Goal: Information Seeking & Learning: Check status

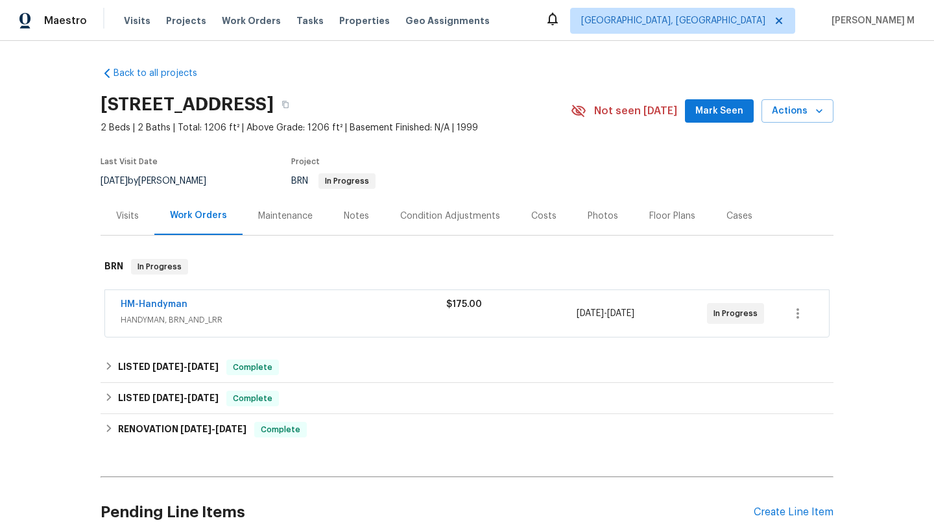
click at [284, 318] on span "HANDYMAN, BRN_AND_LRR" at bounding box center [284, 319] width 326 height 13
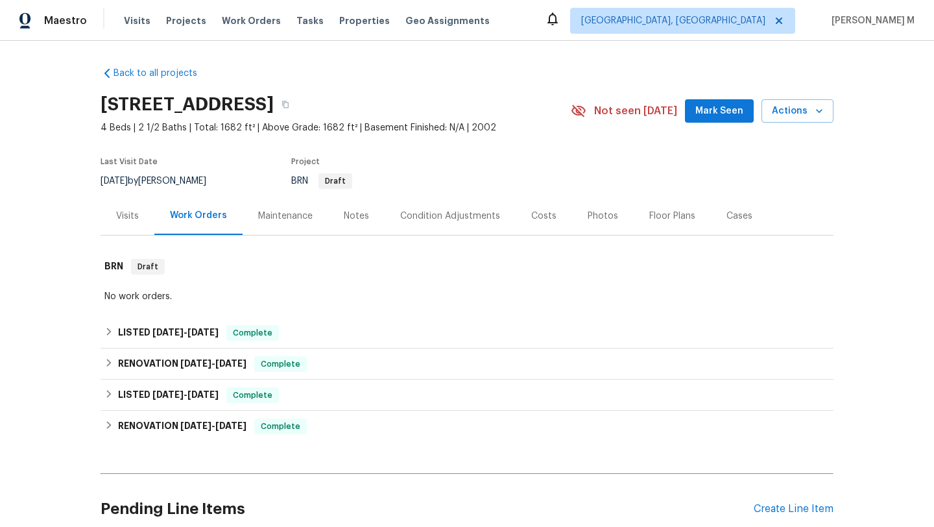
click at [123, 225] on div "Visits" at bounding box center [128, 216] width 54 height 38
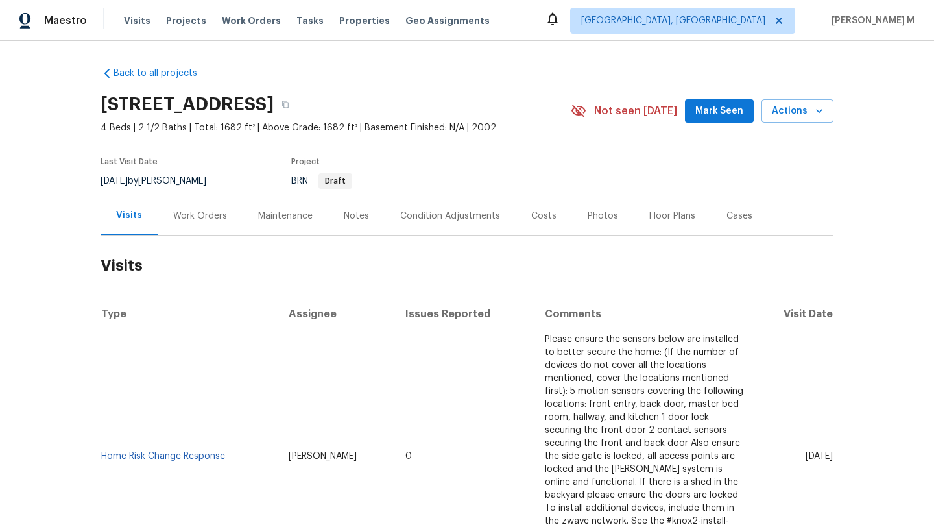
click at [177, 225] on div "Work Orders" at bounding box center [200, 216] width 85 height 38
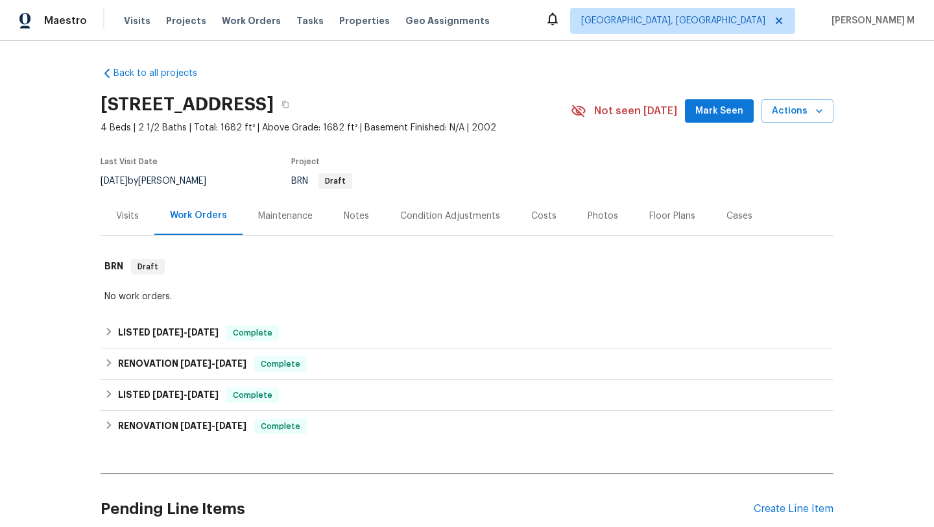
click at [132, 216] on div "Visits" at bounding box center [127, 216] width 23 height 13
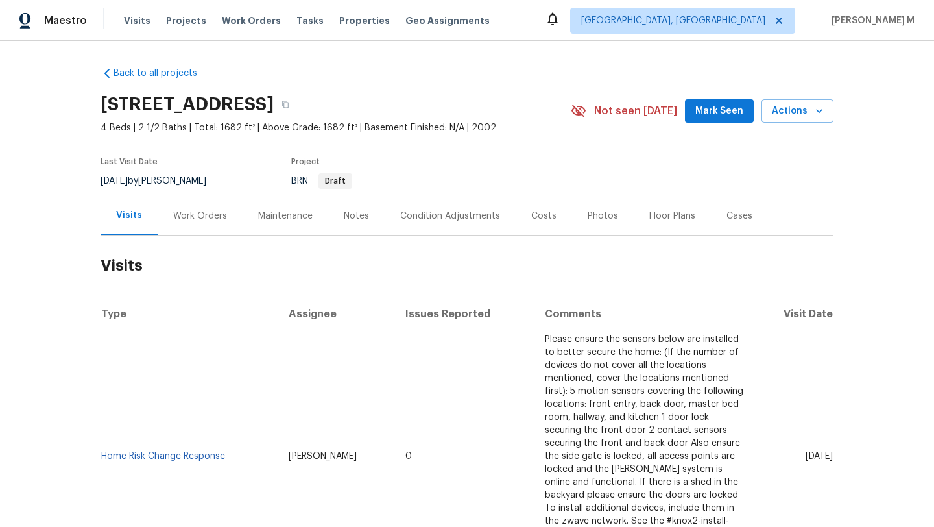
drag, startPoint x: 777, startPoint y: 451, endPoint x: 803, endPoint y: 449, distance: 26.7
click at [806, 452] on span "Tue, Sep 23 2025" at bounding box center [819, 456] width 27 height 9
copy span "Sep 23"
click at [185, 221] on div "Work Orders" at bounding box center [200, 216] width 54 height 13
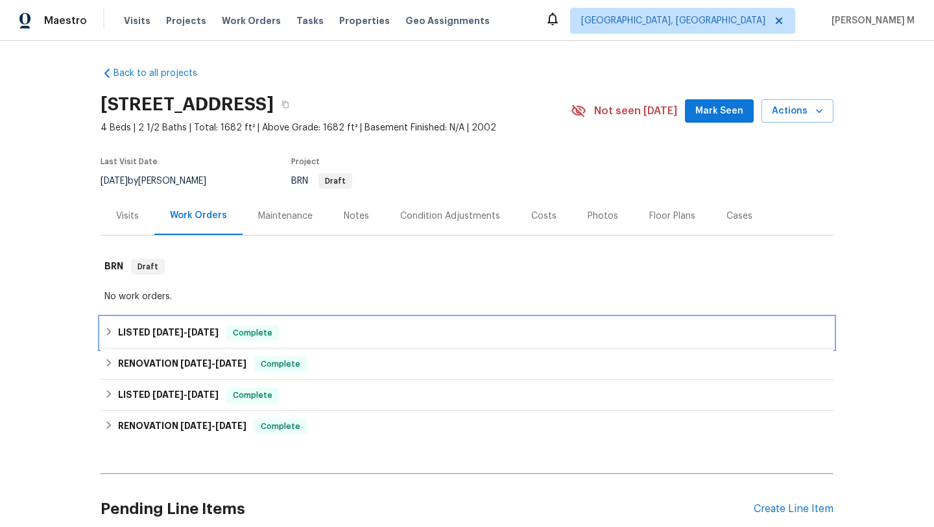
click at [171, 328] on span "8/26/25" at bounding box center [168, 332] width 31 height 9
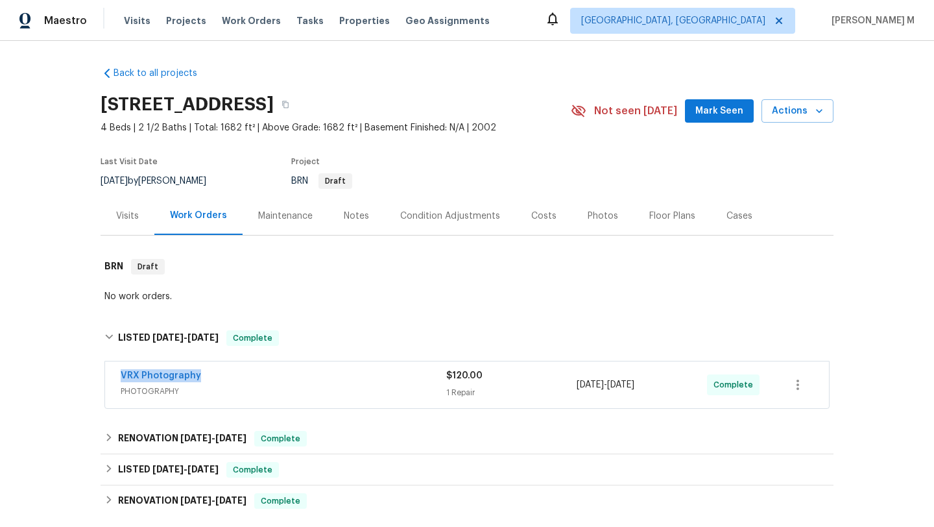
drag, startPoint x: 159, startPoint y: 374, endPoint x: 210, endPoint y: 374, distance: 50.6
click at [210, 374] on div "VRX Photography PHOTOGRAPHY $120.00 1 Repair 8/26/2025 - 8/27/2025 Complete" at bounding box center [467, 384] width 724 height 47
copy link "VRX Photography"
copy span "8/26/2025 - 8/27/2025"
drag, startPoint x: 572, startPoint y: 382, endPoint x: 666, endPoint y: 384, distance: 94.1
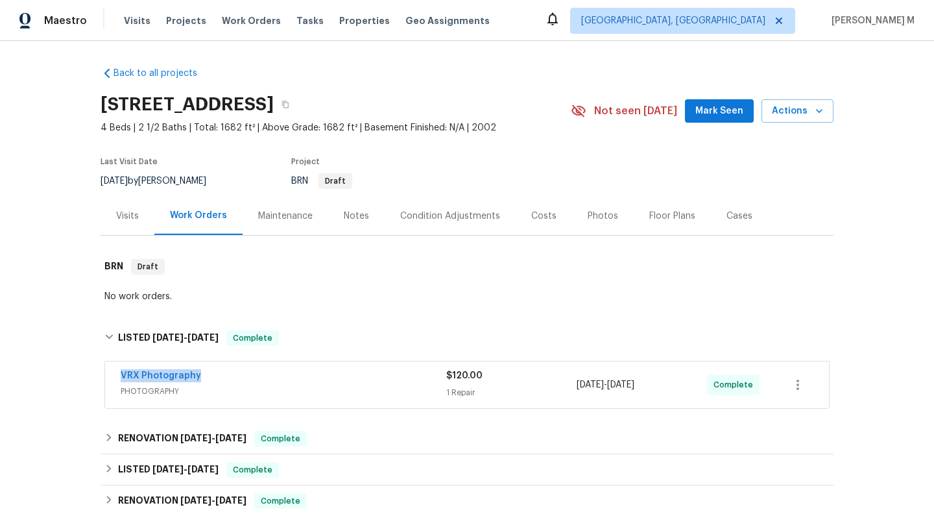
click at [666, 384] on div "8/26/2025 - 8/27/2025" at bounding box center [642, 384] width 130 height 31
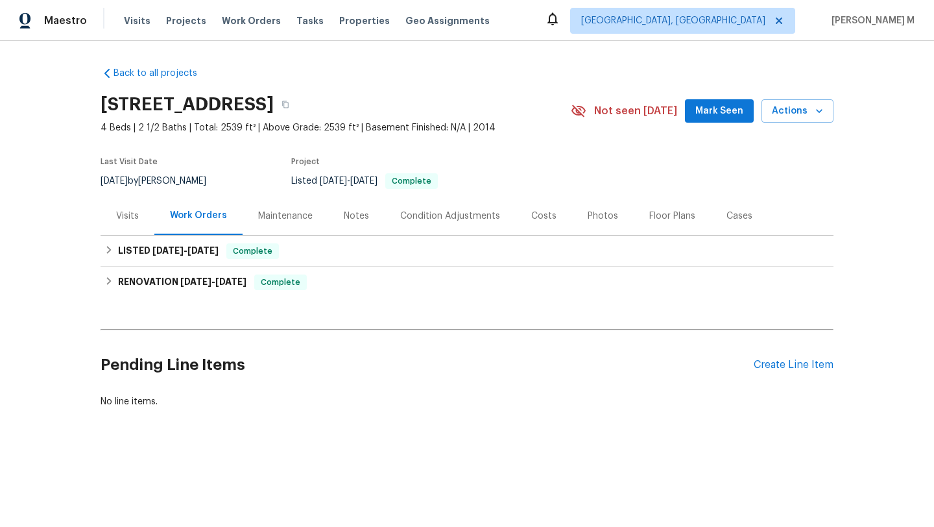
click at [135, 226] on div "Visits" at bounding box center [128, 216] width 54 height 38
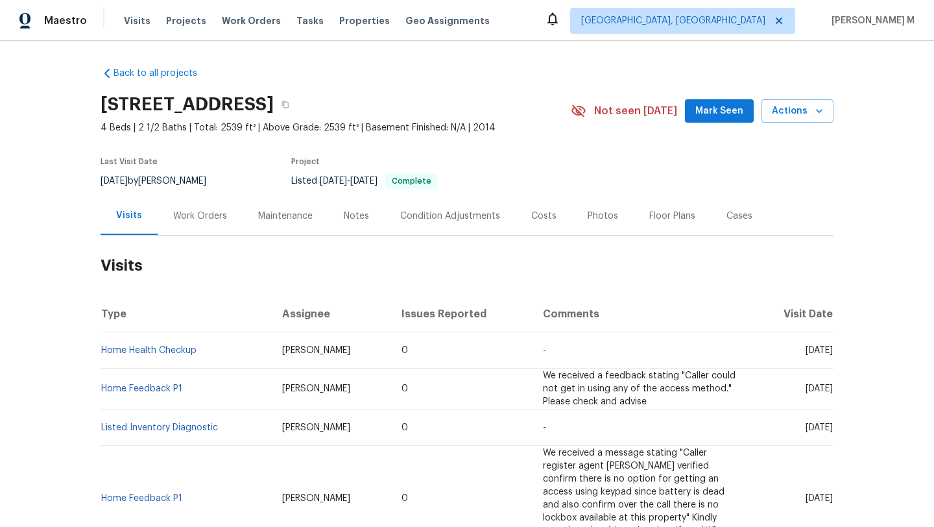
drag, startPoint x: 777, startPoint y: 350, endPoint x: 804, endPoint y: 352, distance: 26.6
click at [806, 352] on span "[DATE]" at bounding box center [819, 350] width 27 height 9
copy span "[DATE]"
click at [222, 214] on div "Work Orders" at bounding box center [200, 216] width 85 height 38
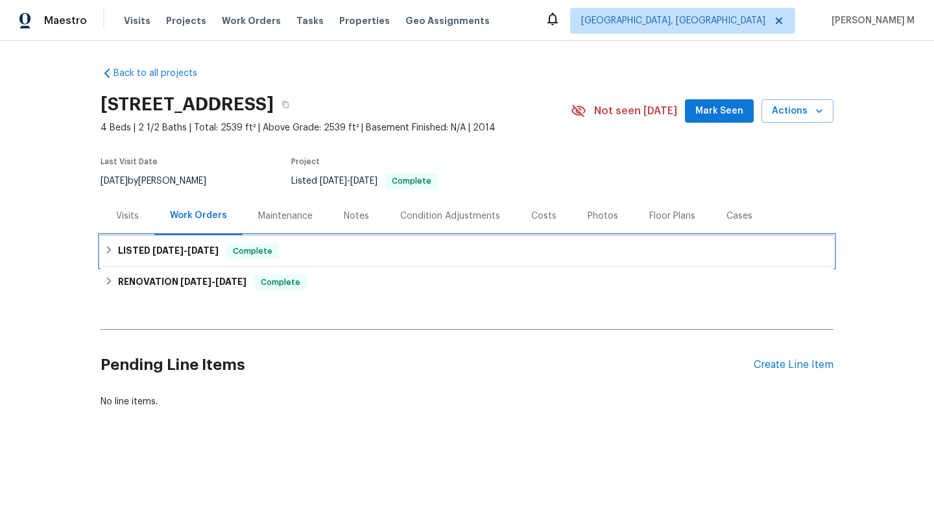
click at [210, 252] on span "[DATE]" at bounding box center [203, 250] width 31 height 9
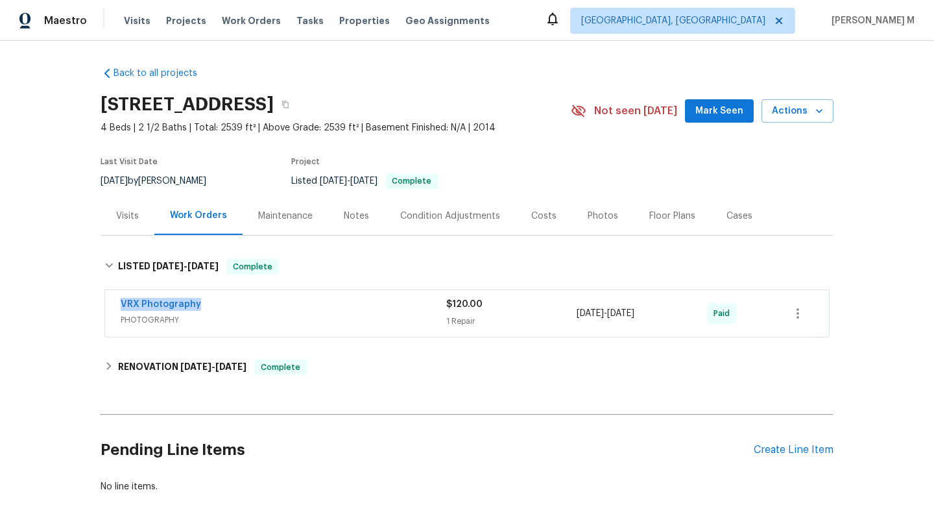
drag, startPoint x: 109, startPoint y: 305, endPoint x: 232, endPoint y: 305, distance: 123.3
click at [232, 305] on div "VRX Photography PHOTOGRAPHY $120.00 1 Repair [DATE] - [DATE] Paid" at bounding box center [467, 313] width 724 height 47
copy link "VRX Photography"
copy span "[DATE] - [DATE]"
drag, startPoint x: 573, startPoint y: 317, endPoint x: 662, endPoint y: 316, distance: 88.9
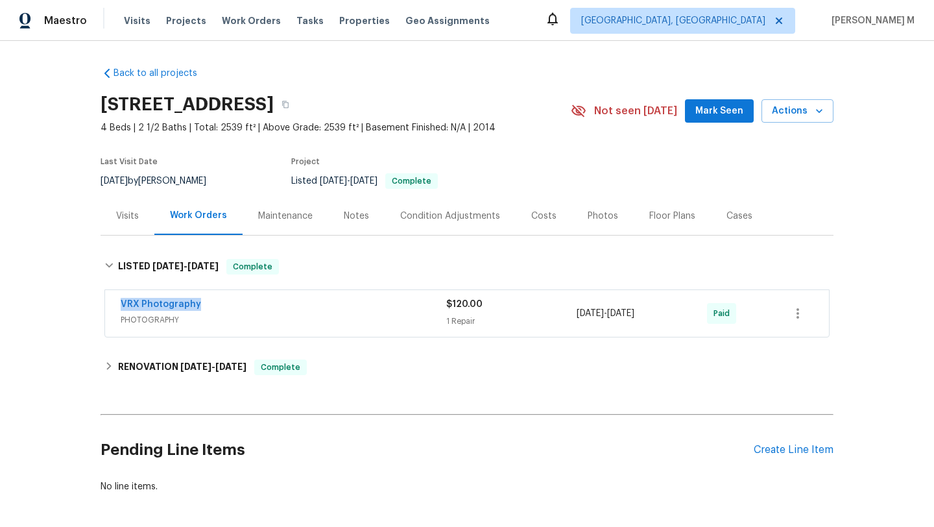
click at [635, 316] on span "5/10/2025 - 5/12/2025" at bounding box center [606, 313] width 58 height 13
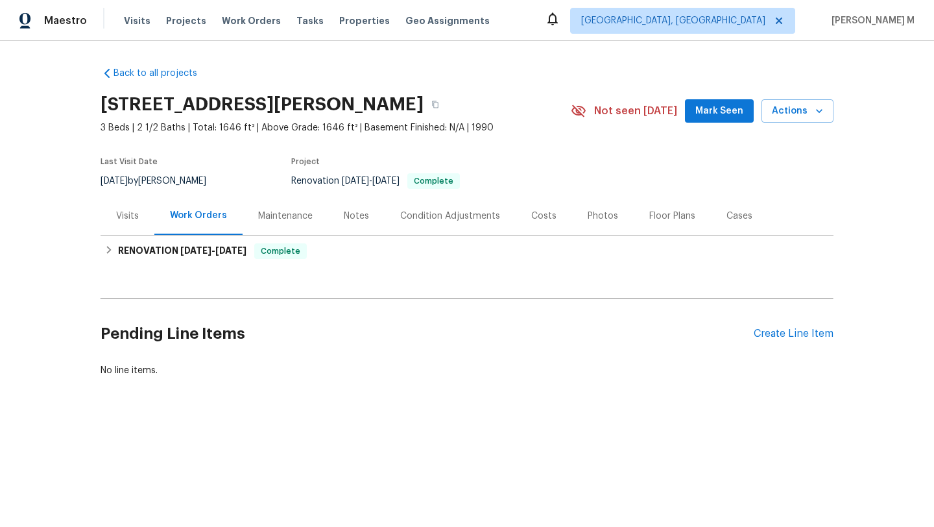
click at [118, 226] on div "Visits" at bounding box center [128, 216] width 54 height 38
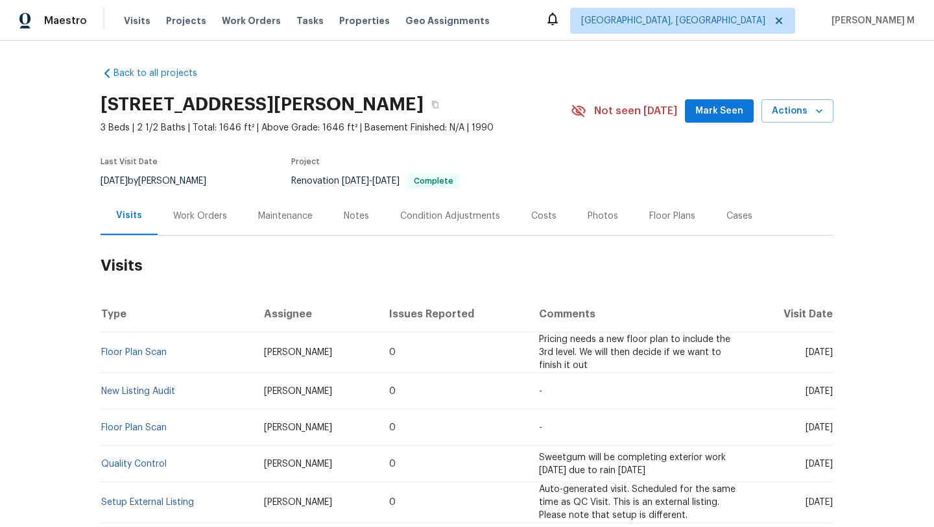
drag, startPoint x: 776, startPoint y: 352, endPoint x: 805, endPoint y: 353, distance: 28.6
click at [806, 353] on span "[DATE]" at bounding box center [819, 352] width 27 height 9
copy span "Sep 22"
click at [208, 221] on div "Work Orders" at bounding box center [200, 216] width 54 height 13
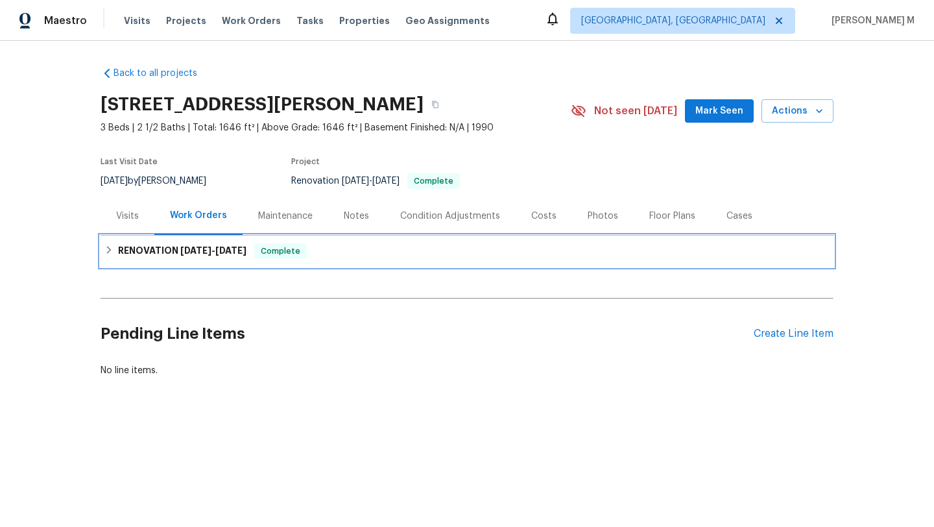
click at [201, 261] on div "RENOVATION 6/27/25 - 9/16/25 Complete" at bounding box center [467, 251] width 733 height 31
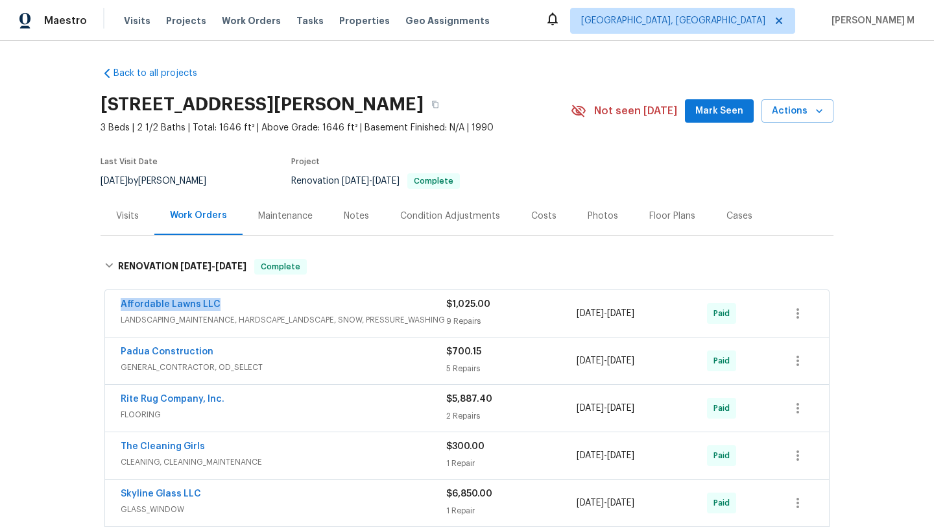
copy link "Affordable Lawns LLC"
drag, startPoint x: 102, startPoint y: 304, endPoint x: 293, endPoint y: 268, distance: 194.7
click at [292, 304] on div "Affordable Lawns LLC LANDSCAPING_MAINTENANCE, HARDSCAPE_LANDSCAPE, SNOW, PRESSU…" at bounding box center [467, 313] width 724 height 47
drag, startPoint x: 572, startPoint y: 313, endPoint x: 666, endPoint y: 313, distance: 93.4
click at [666, 313] on div "7/7/2025 - 7/7/2025" at bounding box center [642, 313] width 130 height 31
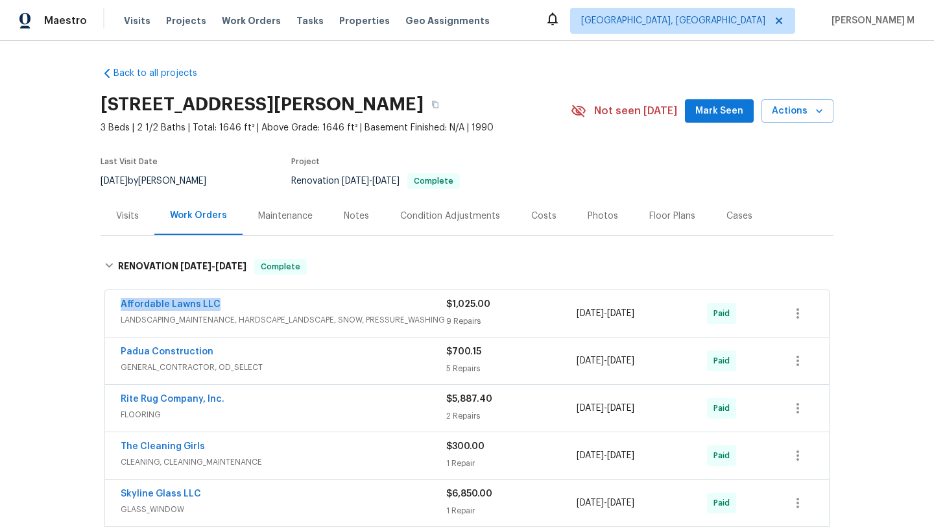
copy span "7/7/2025 - 7/7/2025"
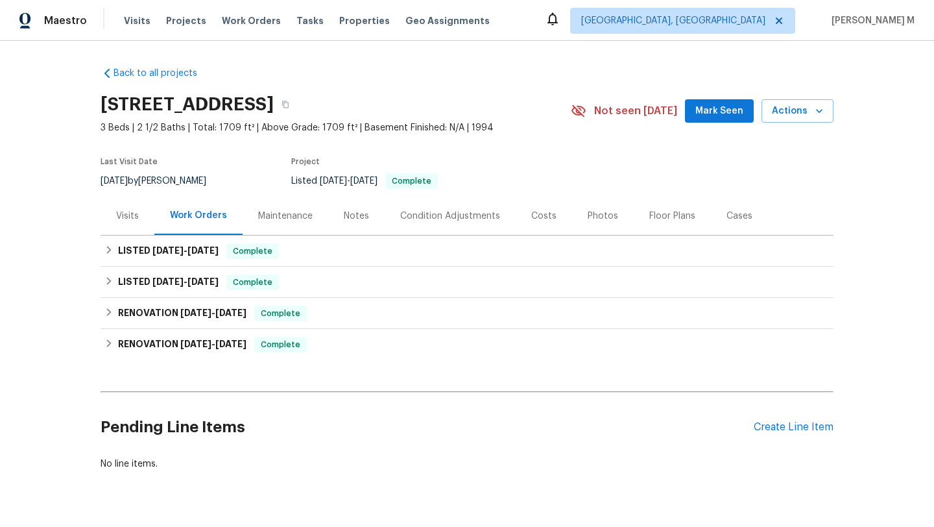
click at [730, 218] on div "Cases" at bounding box center [740, 216] width 26 height 13
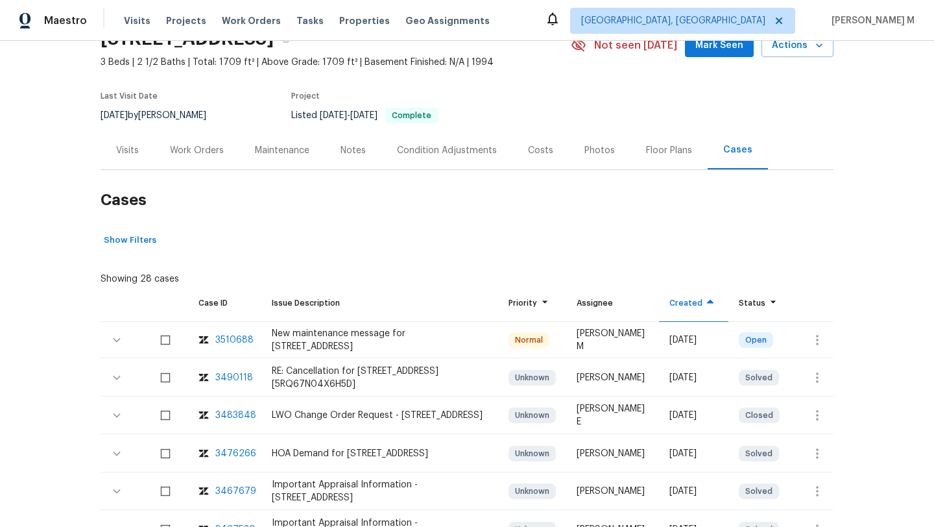
scroll to position [90, 0]
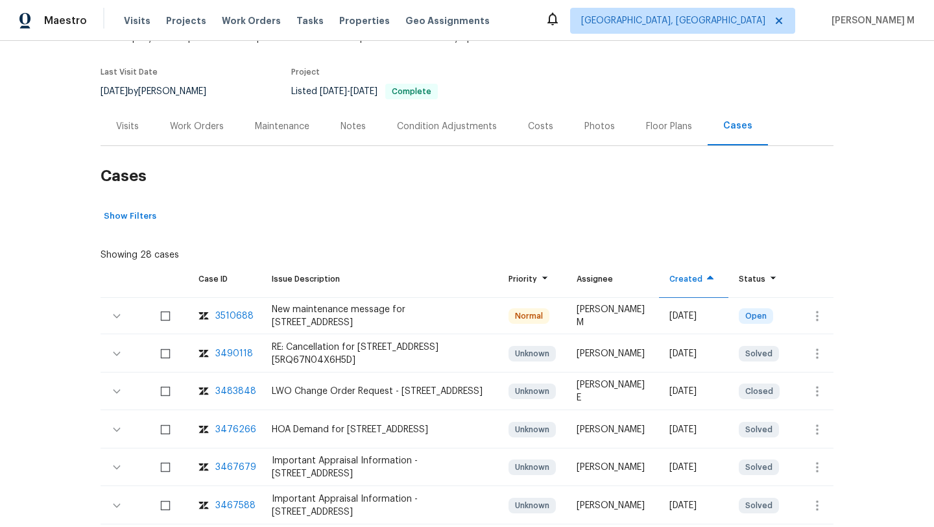
click at [224, 317] on div "3510688" at bounding box center [234, 316] width 38 height 13
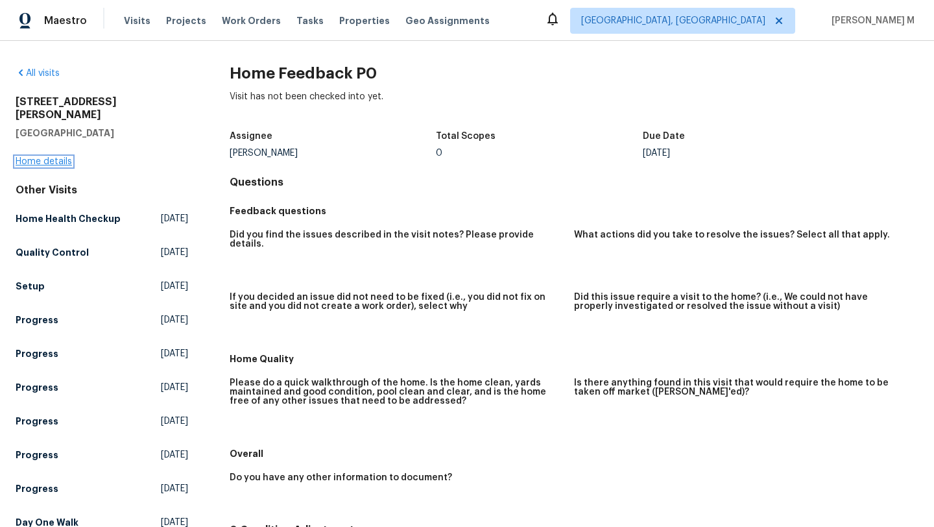
click at [66, 157] on link "Home details" at bounding box center [44, 161] width 56 height 9
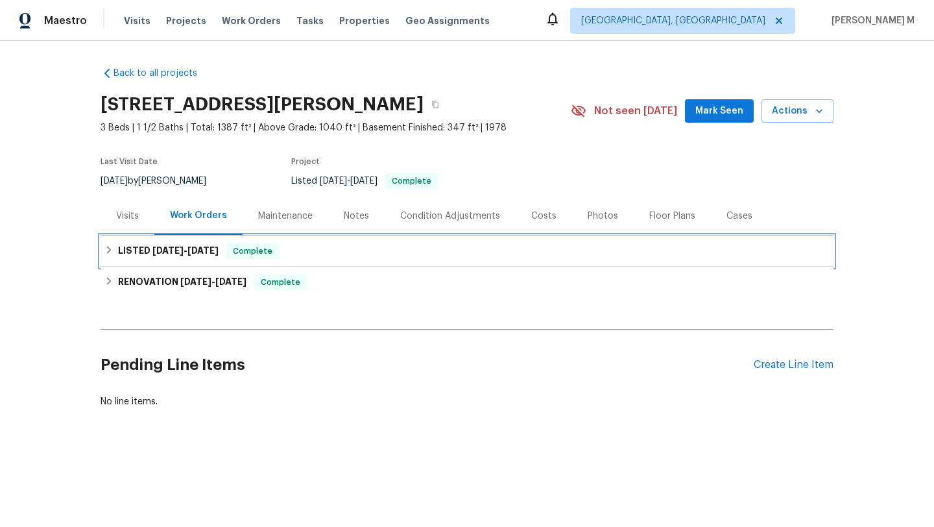
click at [276, 249] on div "LISTED [DATE] - [DATE] Complete" at bounding box center [467, 251] width 726 height 16
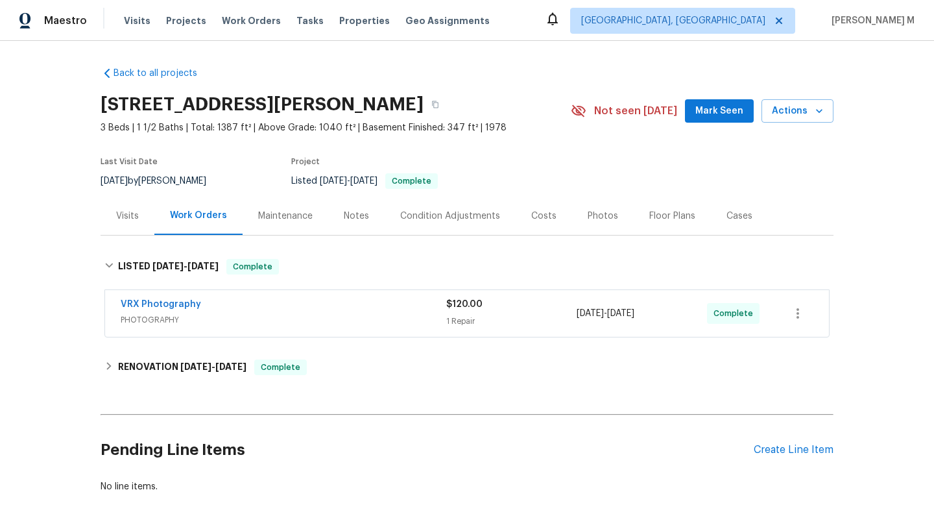
click at [128, 223] on div "Visits" at bounding box center [128, 216] width 54 height 38
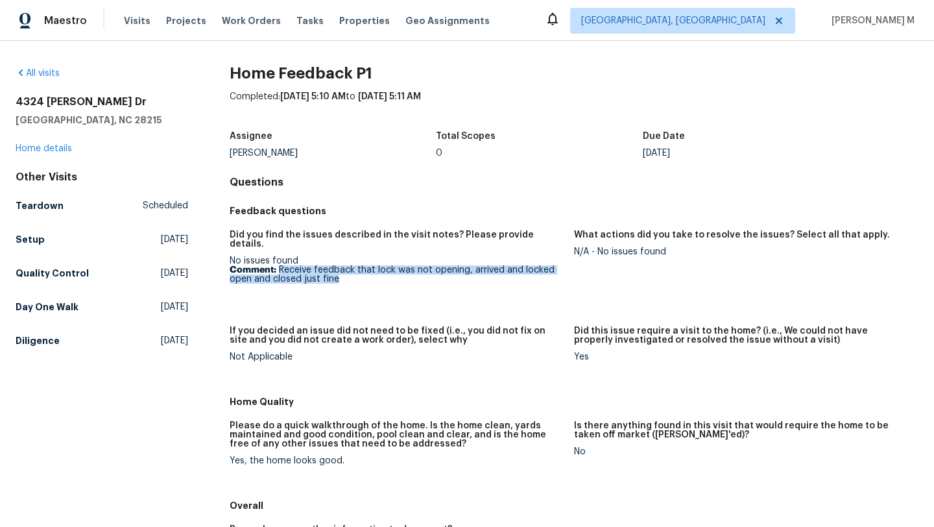
drag, startPoint x: 276, startPoint y: 262, endPoint x: 349, endPoint y: 267, distance: 73.6
click at [349, 267] on p "Comment: Receive feedback that lock was not opening, arrived and locked open an…" at bounding box center [397, 274] width 334 height 18
copy p "Receive feedback that lock was not opening, arrived and locked open and closed …"
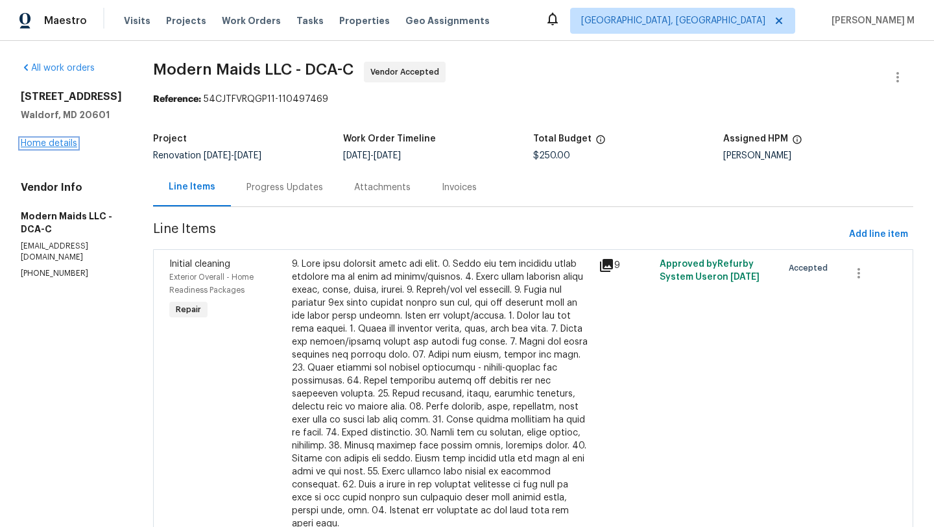
click at [64, 145] on link "Home details" at bounding box center [49, 143] width 56 height 9
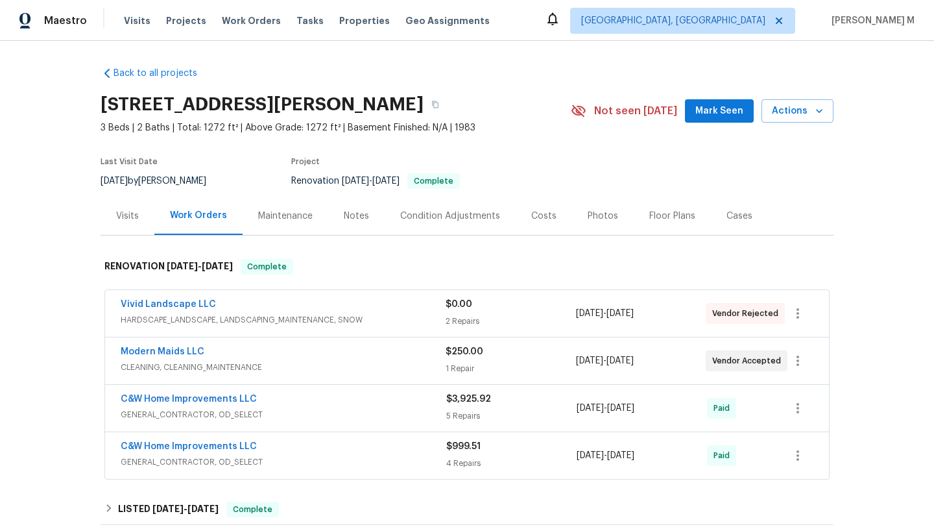
click at [319, 348] on div "Modern Maids LLC" at bounding box center [283, 353] width 325 height 16
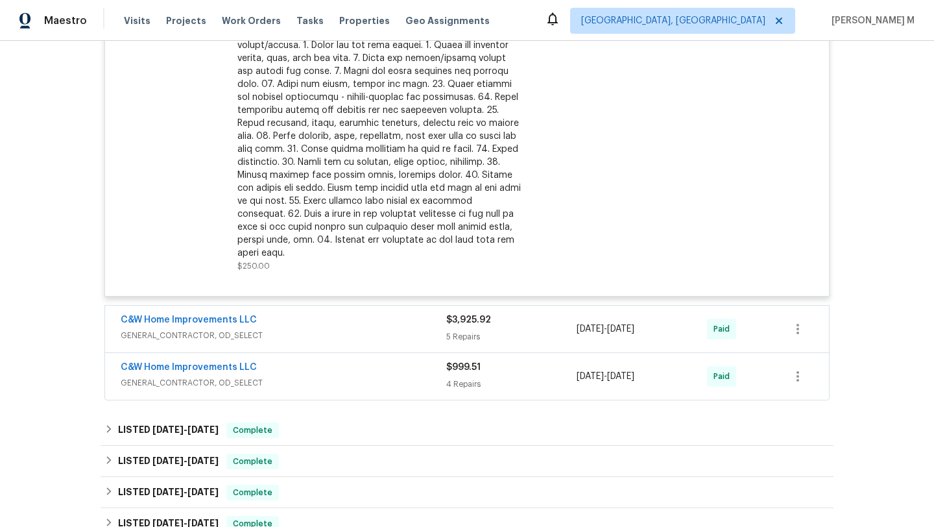
scroll to position [452, 0]
click at [861, 330] on div "Back to all projects [STREET_ADDRESS][PERSON_NAME] 3 Beds | 2 Baths | Total: 12…" at bounding box center [467, 284] width 934 height 486
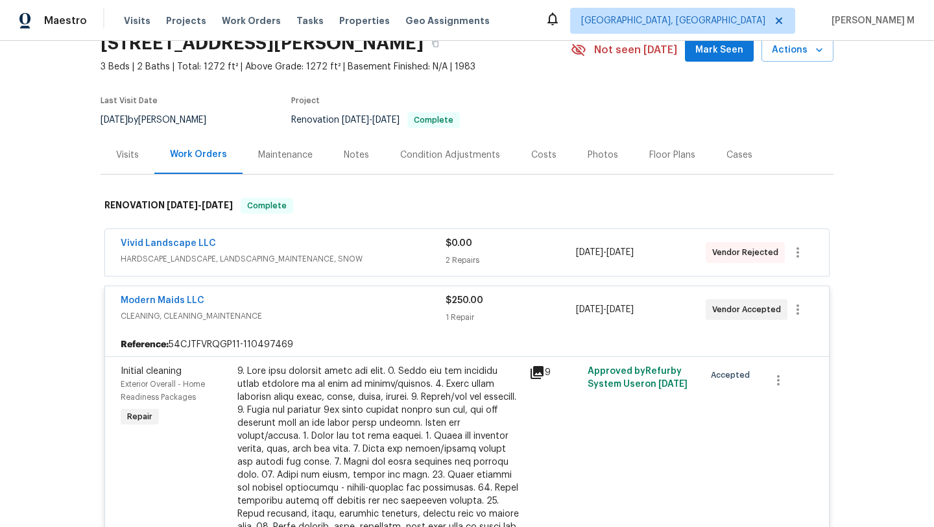
scroll to position [54, 0]
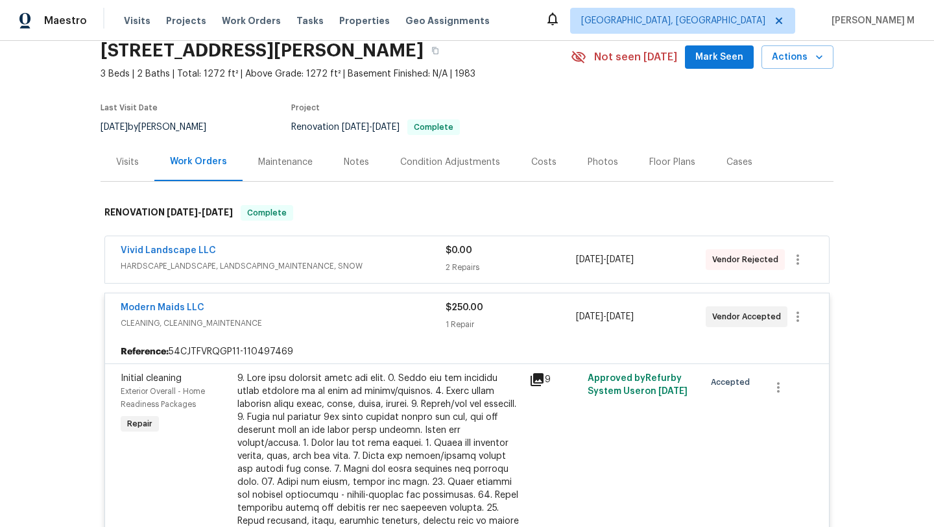
click at [360, 331] on div "Modern Maids LLC CLEANING, CLEANING_MAINTENANCE" at bounding box center [283, 316] width 325 height 31
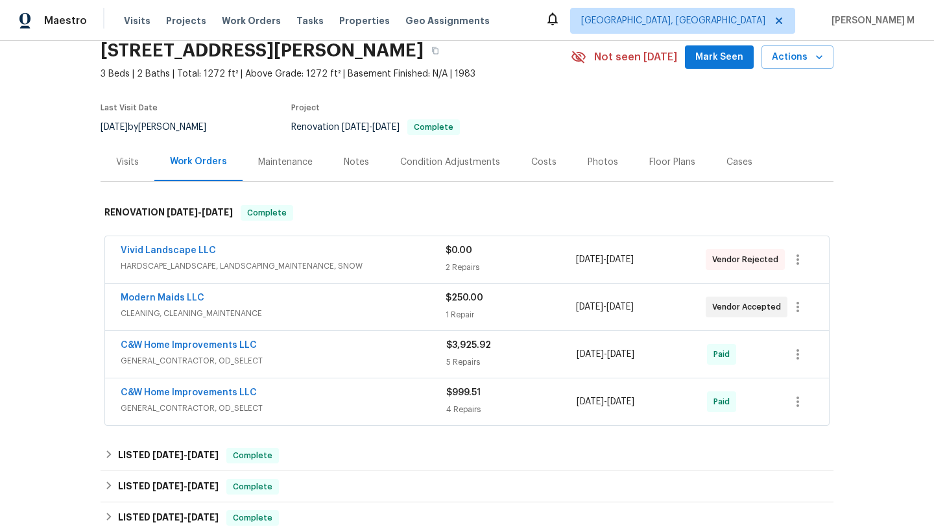
click at [369, 258] on div "Vivid Landscape LLC" at bounding box center [283, 252] width 325 height 16
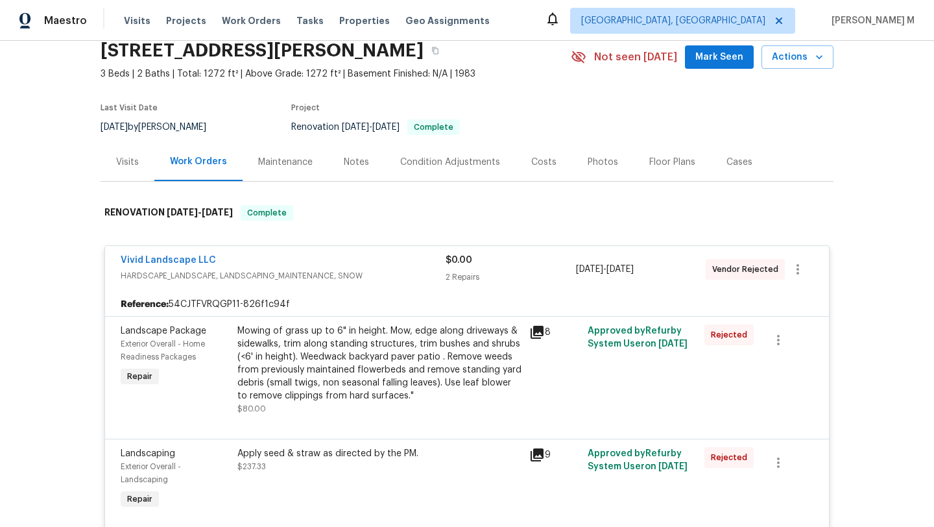
click at [122, 171] on div "Visits" at bounding box center [128, 162] width 54 height 38
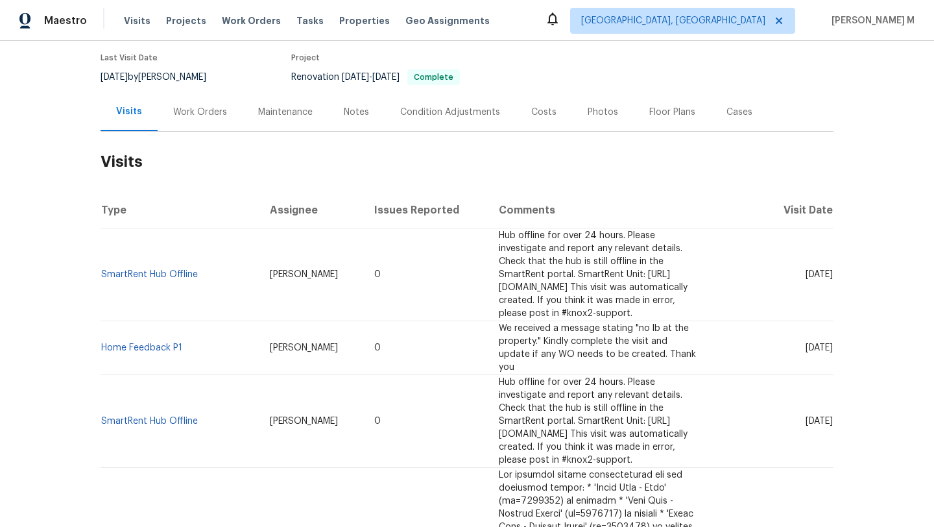
scroll to position [104, 0]
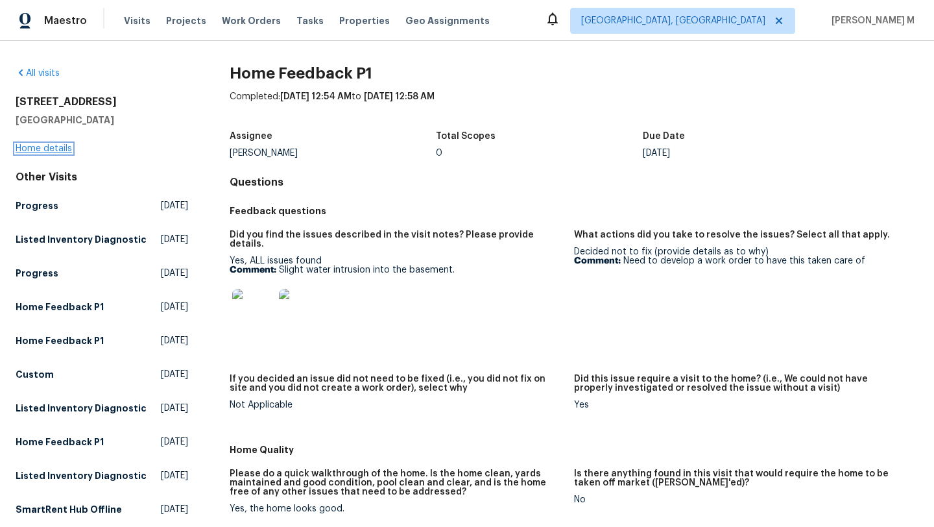
click at [42, 148] on link "Home details" at bounding box center [44, 148] width 56 height 9
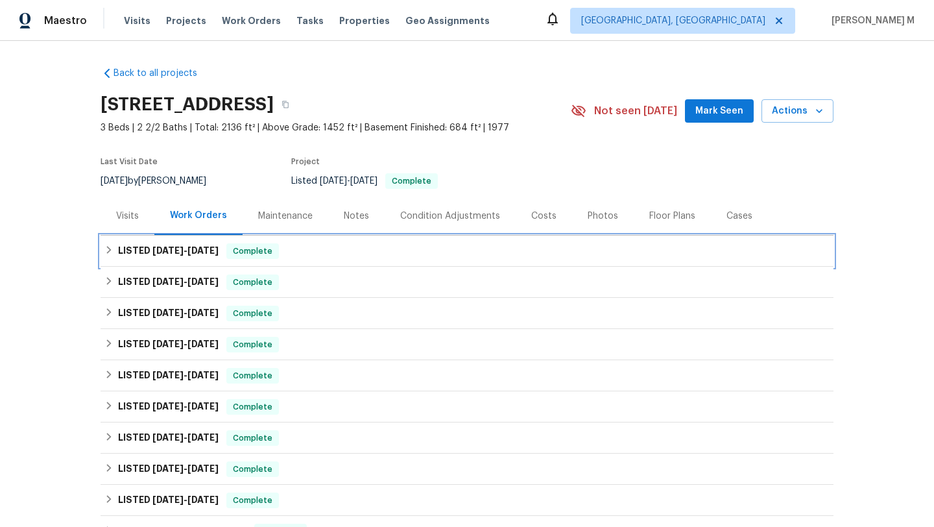
click at [200, 249] on span "[DATE]" at bounding box center [203, 250] width 31 height 9
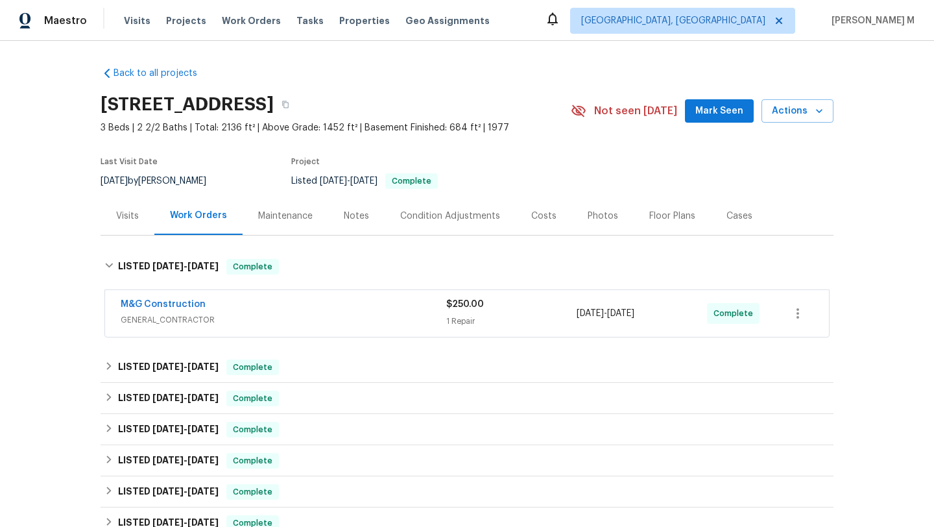
click at [233, 309] on div "M&G Construction" at bounding box center [284, 306] width 326 height 16
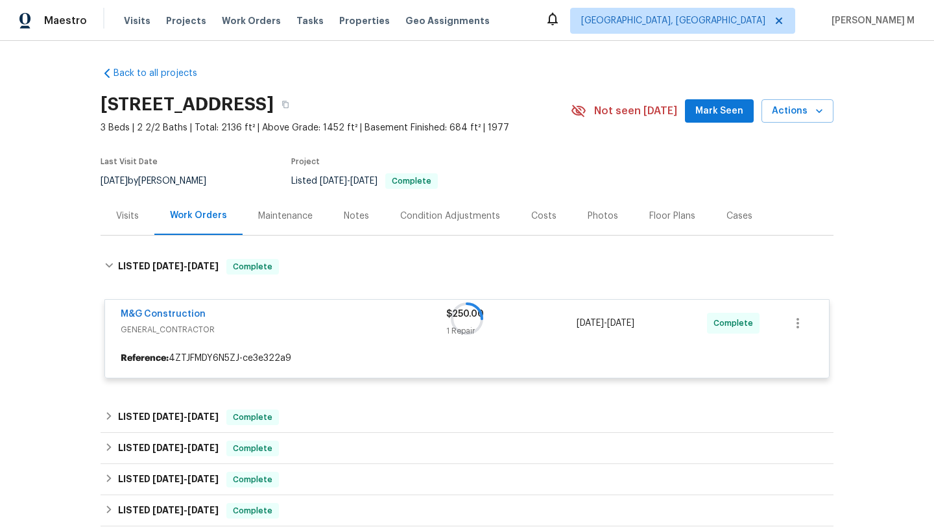
scroll to position [53, 0]
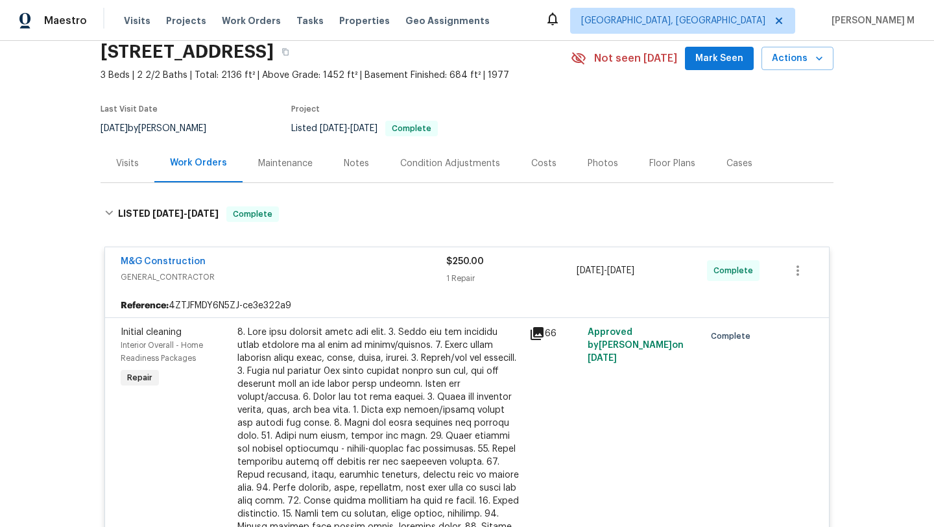
click at [110, 169] on div "Visits" at bounding box center [128, 163] width 54 height 38
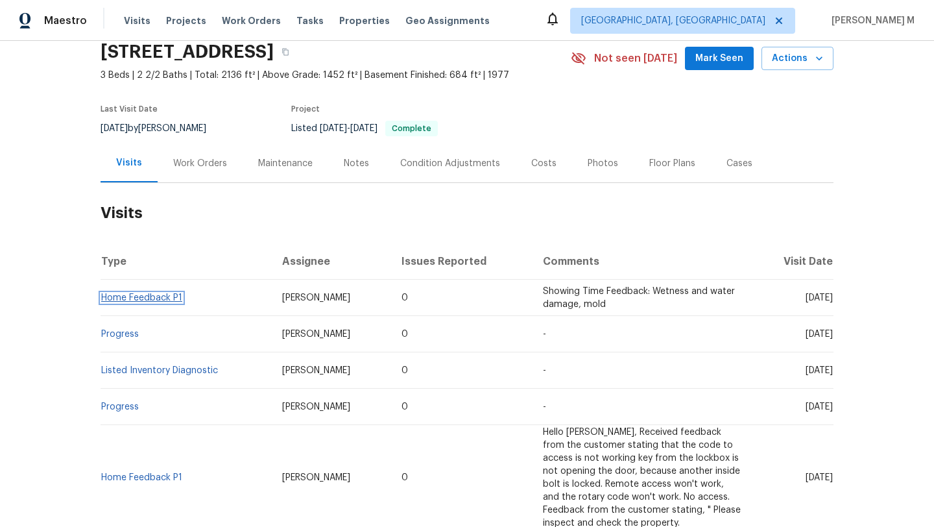
click at [142, 299] on link "Home Feedback P1" at bounding box center [141, 297] width 81 height 9
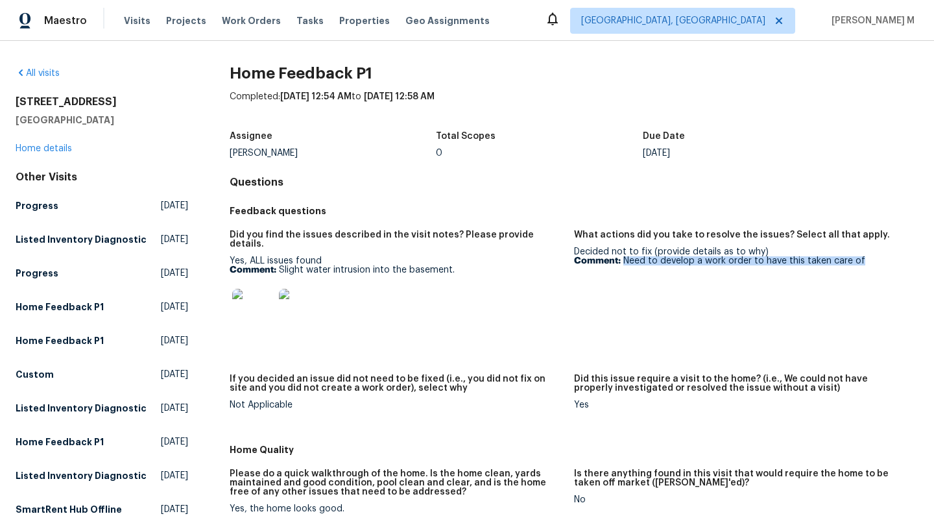
drag, startPoint x: 619, startPoint y: 262, endPoint x: 927, endPoint y: 257, distance: 308.3
click at [927, 257] on div "All visits [STREET_ADDRESS] Home details Other Visits Progress [DATE] Listed In…" at bounding box center [467, 284] width 934 height 486
copy p "Need to develop a work order to have this taken care of"
click at [348, 265] on p "Comment: Slight water intrusion into the basement." at bounding box center [397, 269] width 334 height 9
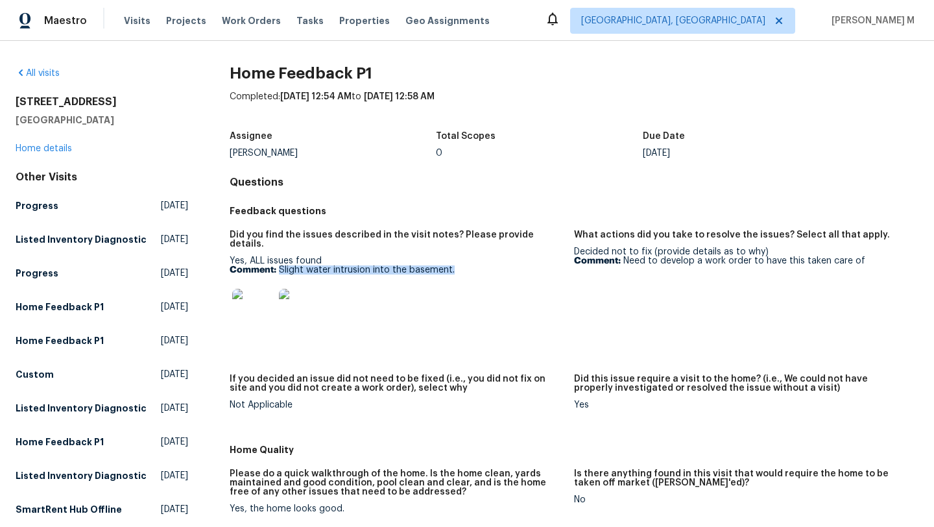
drag, startPoint x: 276, startPoint y: 260, endPoint x: 497, endPoint y: 260, distance: 221.3
click at [497, 265] on p "Comment: Slight water intrusion into the basement." at bounding box center [397, 269] width 334 height 9
copy p "Slight water intrusion into the basement."
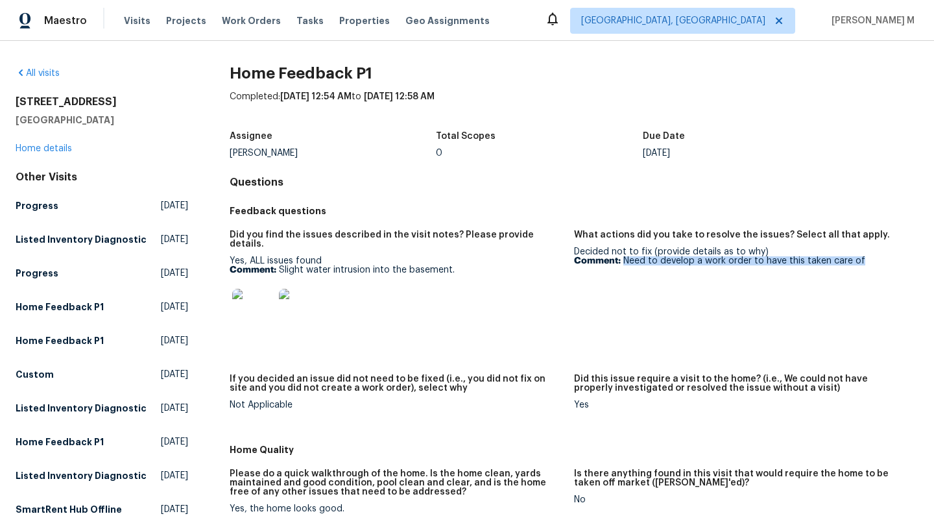
drag, startPoint x: 619, startPoint y: 260, endPoint x: 862, endPoint y: 266, distance: 243.4
click at [862, 266] on figure "What actions did you take to resolve the issues? Select all that apply. Decided…" at bounding box center [746, 294] width 345 height 128
copy p "Need to develop a work order to have this taken care of"
